Goal: Book appointment/travel/reservation

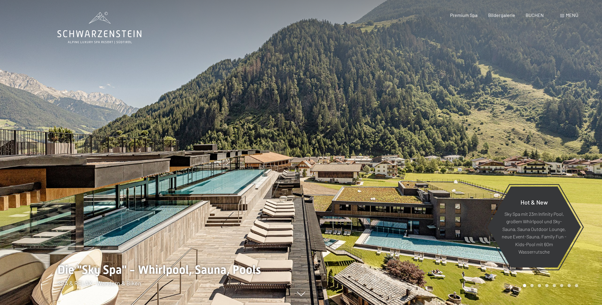
click at [573, 15] on span "Menü" at bounding box center [571, 15] width 12 height 6
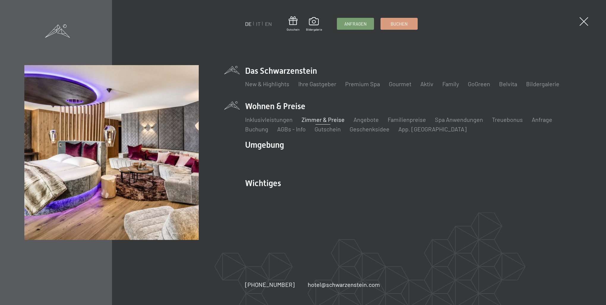
click at [335, 121] on link "Zimmer & Preise" at bounding box center [323, 119] width 43 height 7
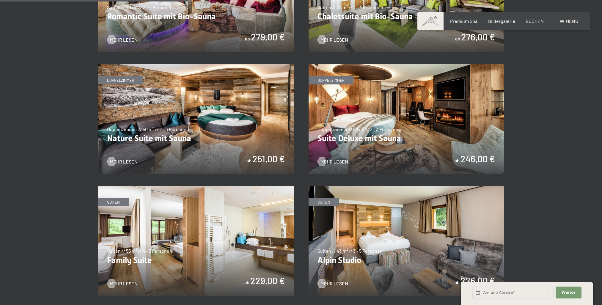
scroll to position [594, 0]
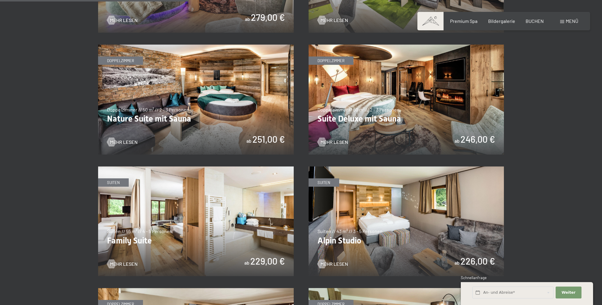
click at [221, 229] on img at bounding box center [196, 221] width 196 height 110
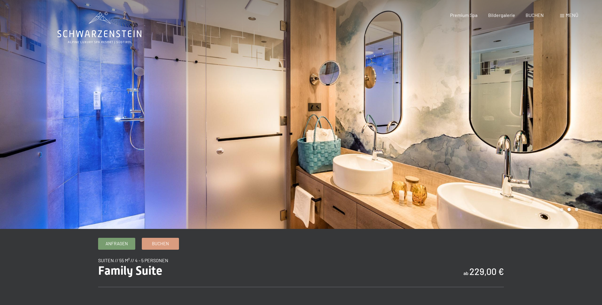
click at [29, 127] on div at bounding box center [150, 114] width 301 height 229
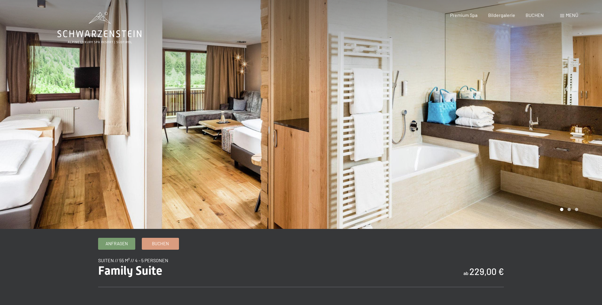
click at [562, 125] on div at bounding box center [451, 114] width 301 height 229
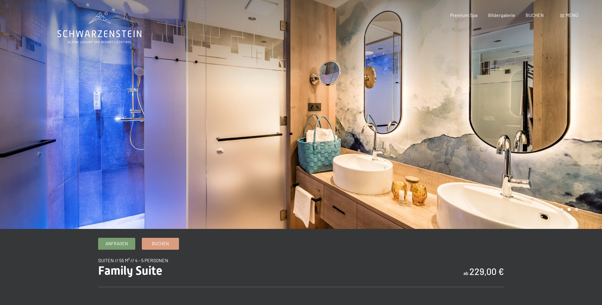
click at [566, 113] on div at bounding box center [451, 114] width 301 height 229
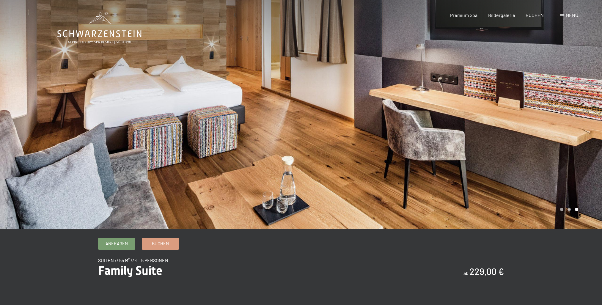
click at [535, 111] on div at bounding box center [451, 114] width 301 height 229
